Goal: Information Seeking & Learning: Learn about a topic

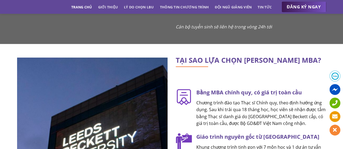
scroll to position [758, 0]
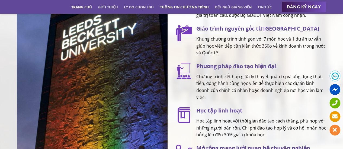
click at [177, 6] on link "Thông tin chương trình" at bounding box center [184, 7] width 49 height 10
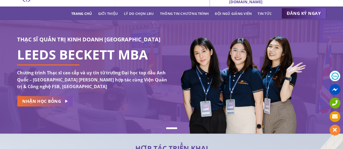
scroll to position [0, 0]
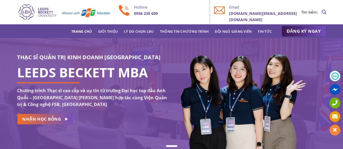
click at [141, 40] on div at bounding box center [171, 94] width 343 height 113
click at [106, 33] on link "Giới thiệu" at bounding box center [108, 32] width 20 height 10
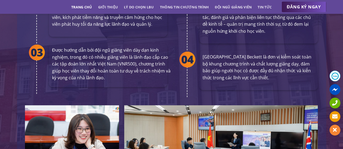
scroll to position [1162, 0]
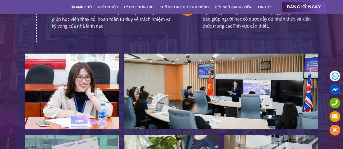
click at [84, 9] on link "Trang chủ" at bounding box center [81, 7] width 21 height 10
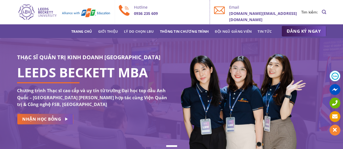
click at [178, 33] on link "Thông tin chương trình" at bounding box center [184, 32] width 49 height 10
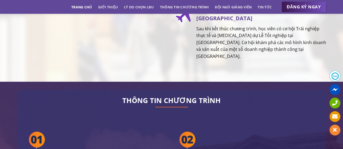
scroll to position [985, 0]
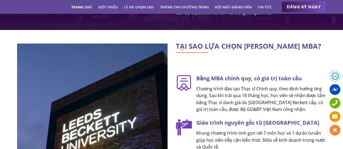
scroll to position [677, 0]
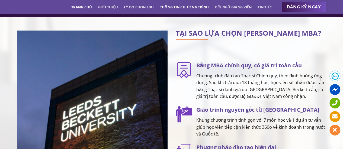
click at [172, 6] on link "Thông tin chương trình" at bounding box center [184, 7] width 49 height 10
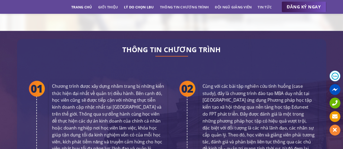
click at [127, 6] on link "Lý do chọn LBU" at bounding box center [139, 7] width 30 height 10
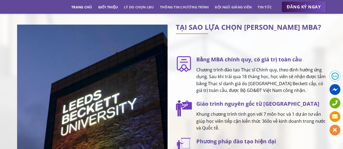
click at [109, 6] on link "Giới thiệu" at bounding box center [108, 7] width 20 height 10
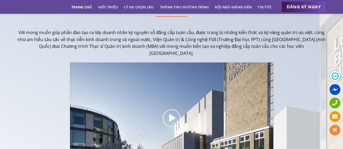
scroll to position [133, 0]
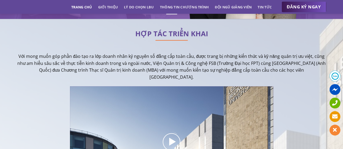
click at [80, 6] on link "Trang chủ" at bounding box center [81, 7] width 21 height 10
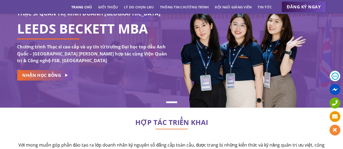
scroll to position [135, 0]
